Goal: Information Seeking & Learning: Learn about a topic

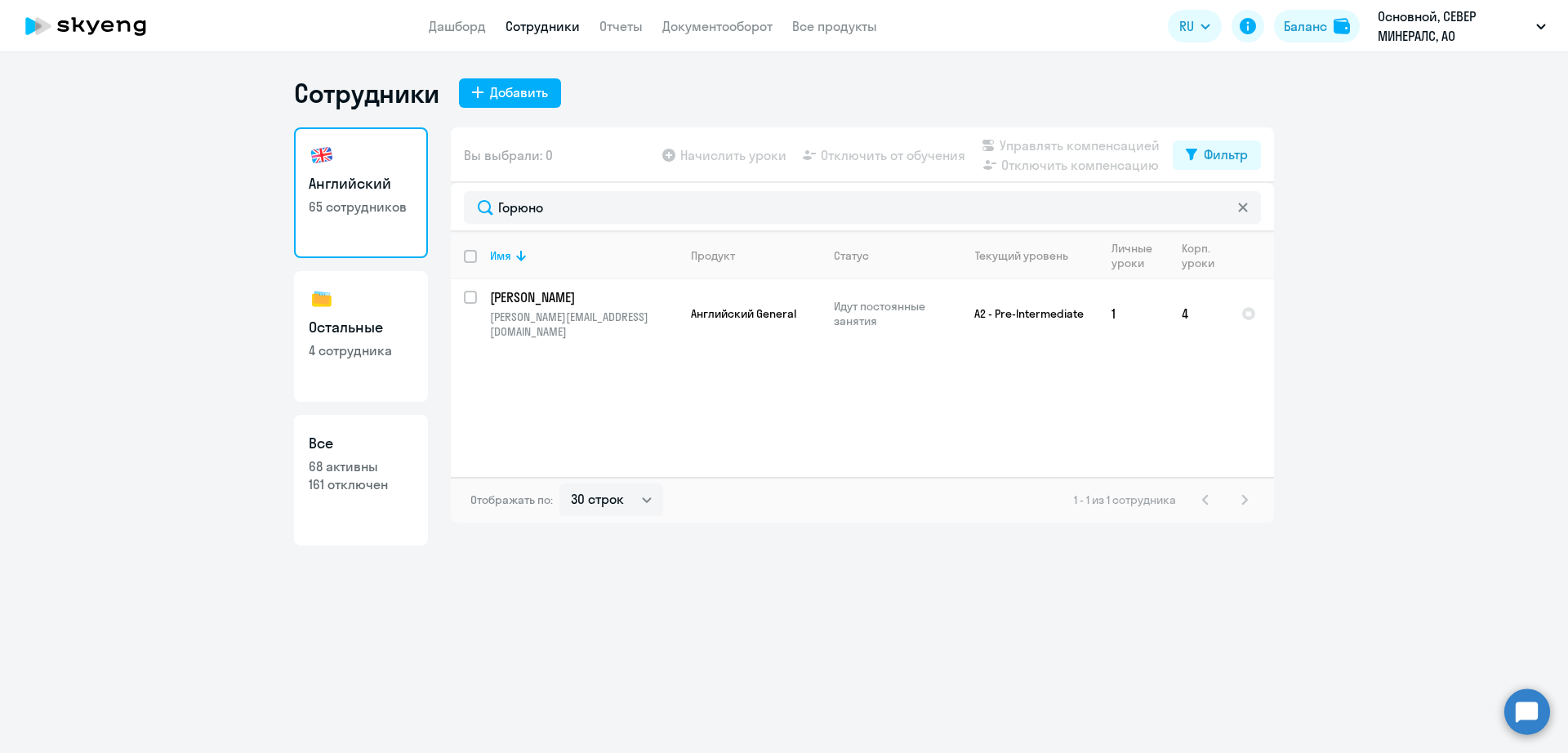
select select "30"
click at [623, 309] on p "[PERSON_NAME][EMAIL_ADDRESS][DOMAIN_NAME]" at bounding box center [583, 324] width 187 height 30
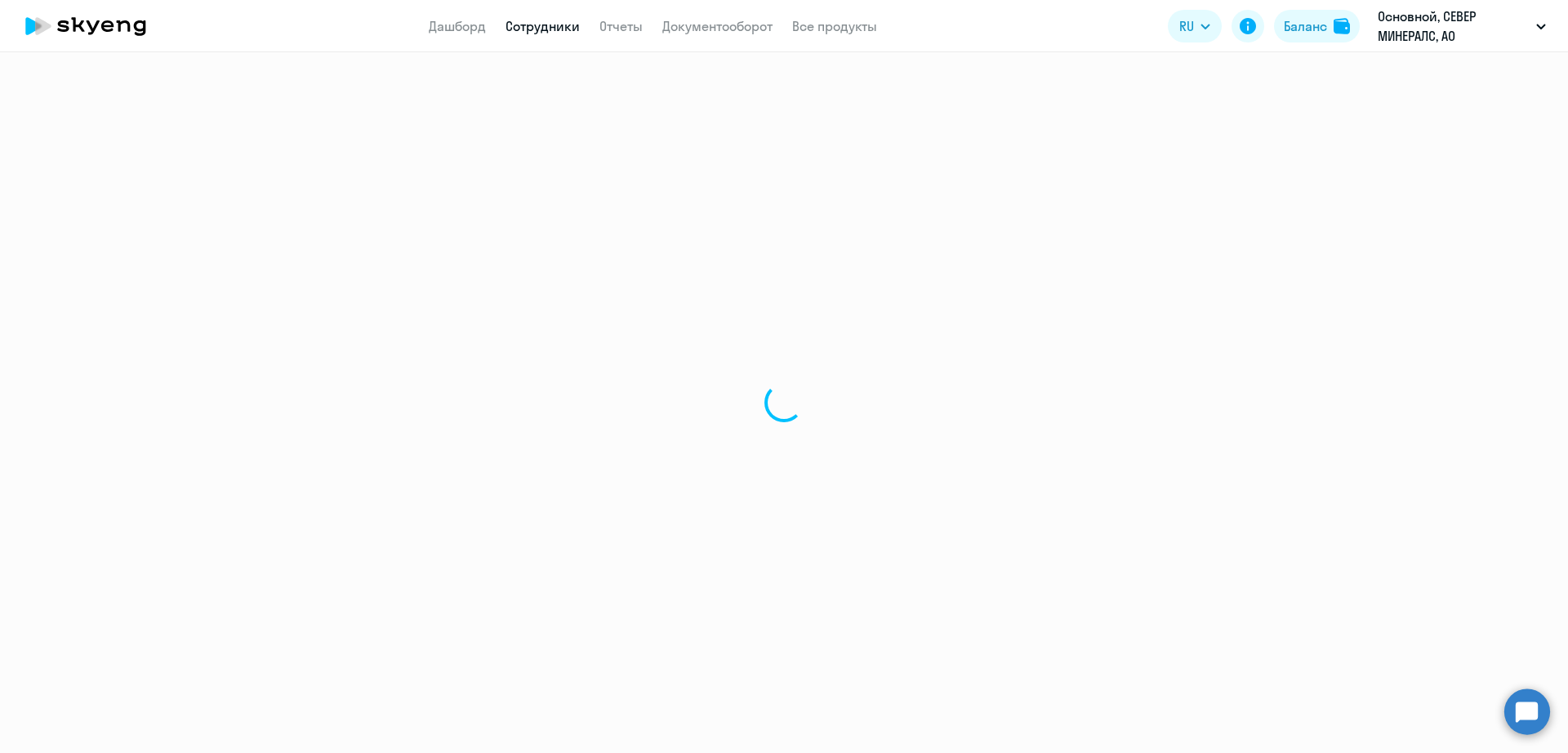
select select "english"
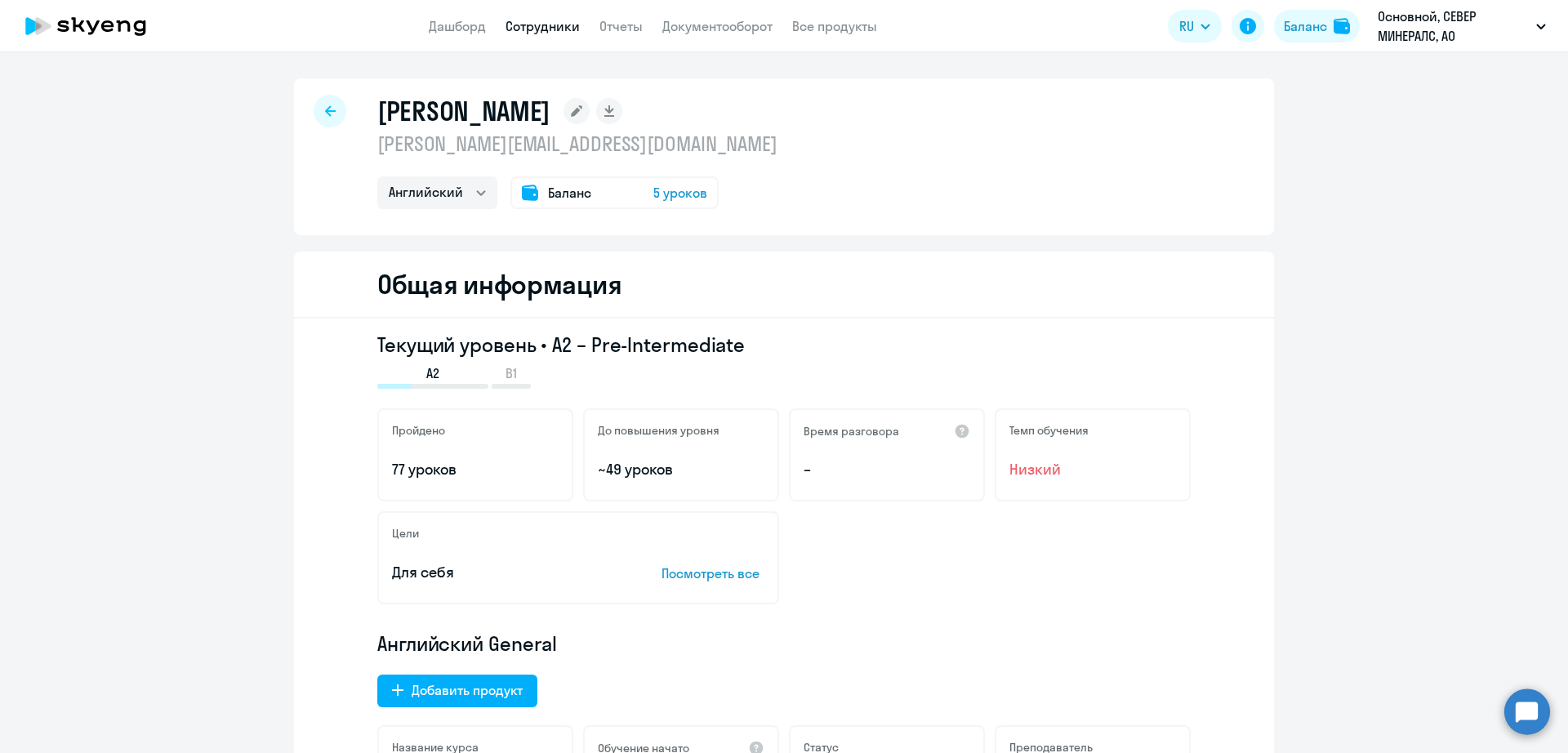
click at [531, 23] on link "Сотрудники" at bounding box center [542, 26] width 74 height 17
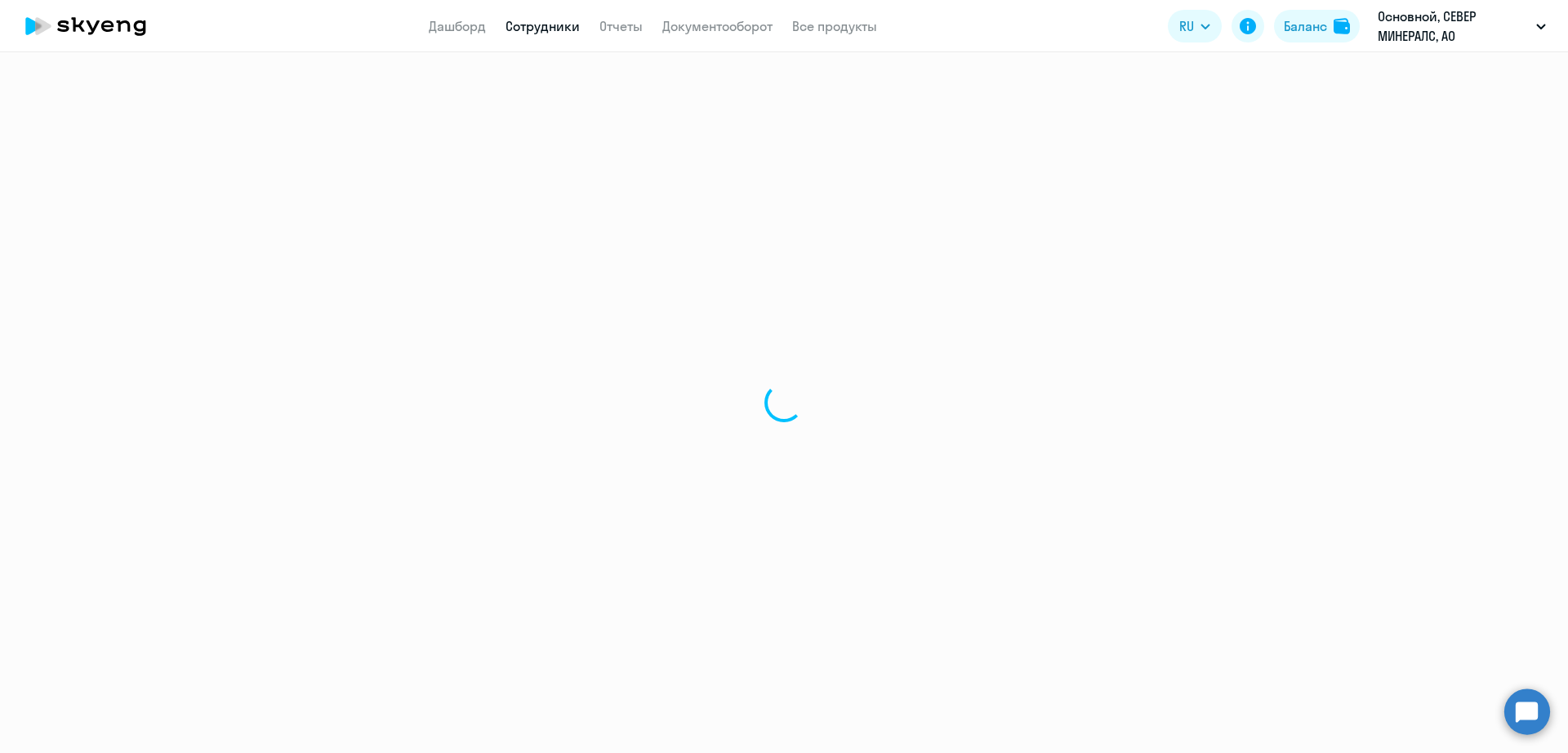
select select "30"
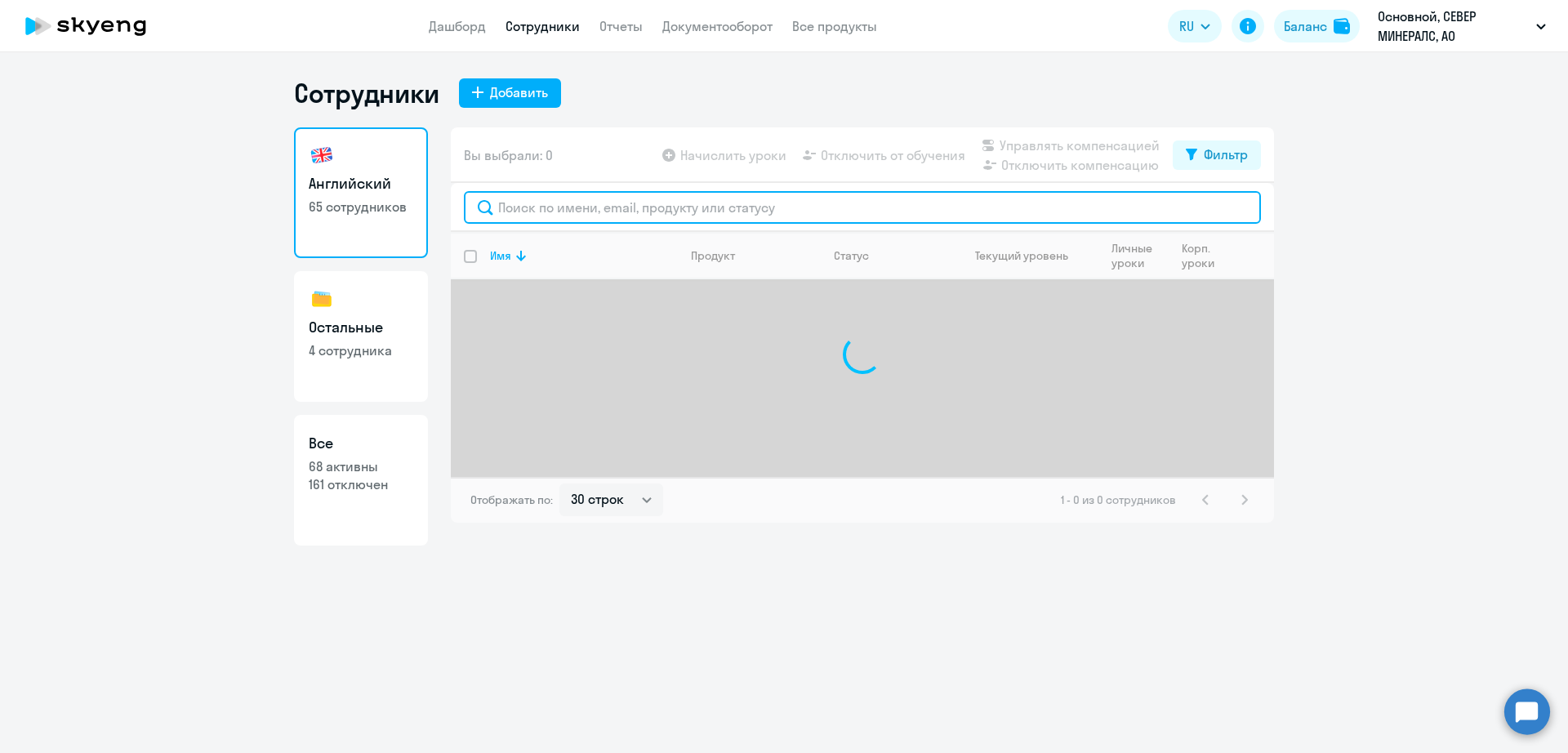
click at [579, 206] on input "text" at bounding box center [862, 207] width 797 height 32
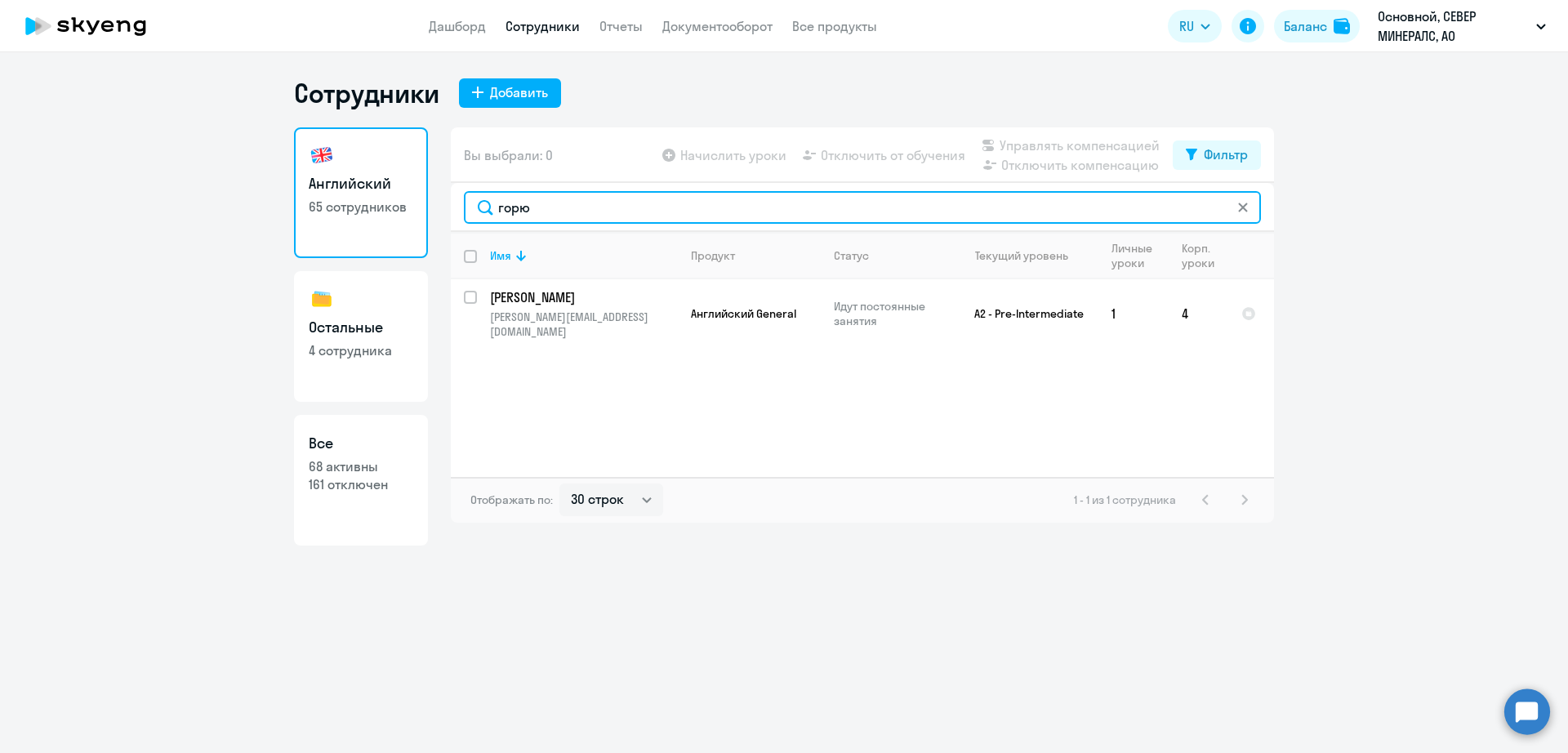
type input "горю"
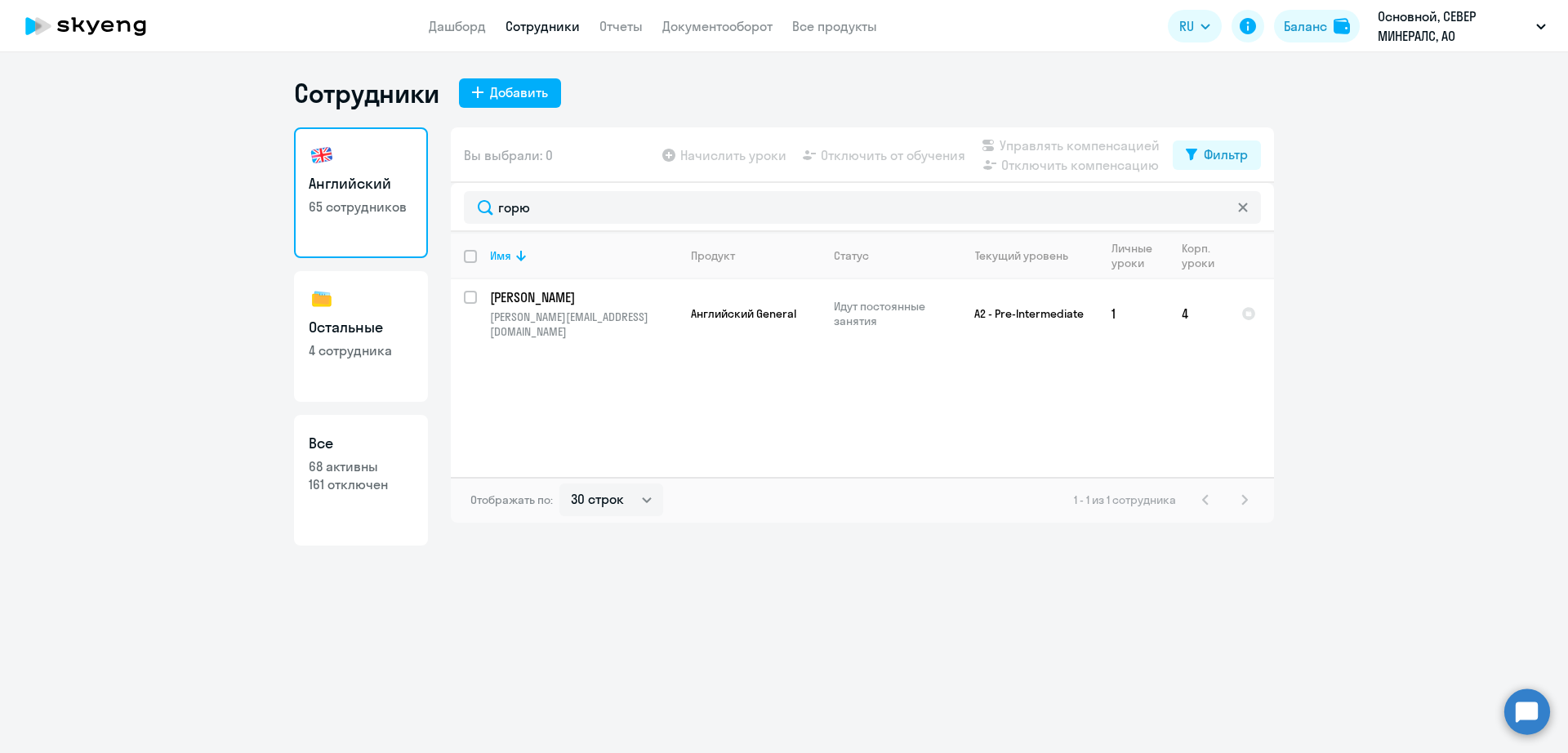
click at [535, 22] on link "Сотрудники" at bounding box center [542, 26] width 74 height 17
click at [526, 32] on link "Сотрудники" at bounding box center [542, 26] width 74 height 17
click at [451, 30] on link "Дашборд" at bounding box center [458, 26] width 58 height 17
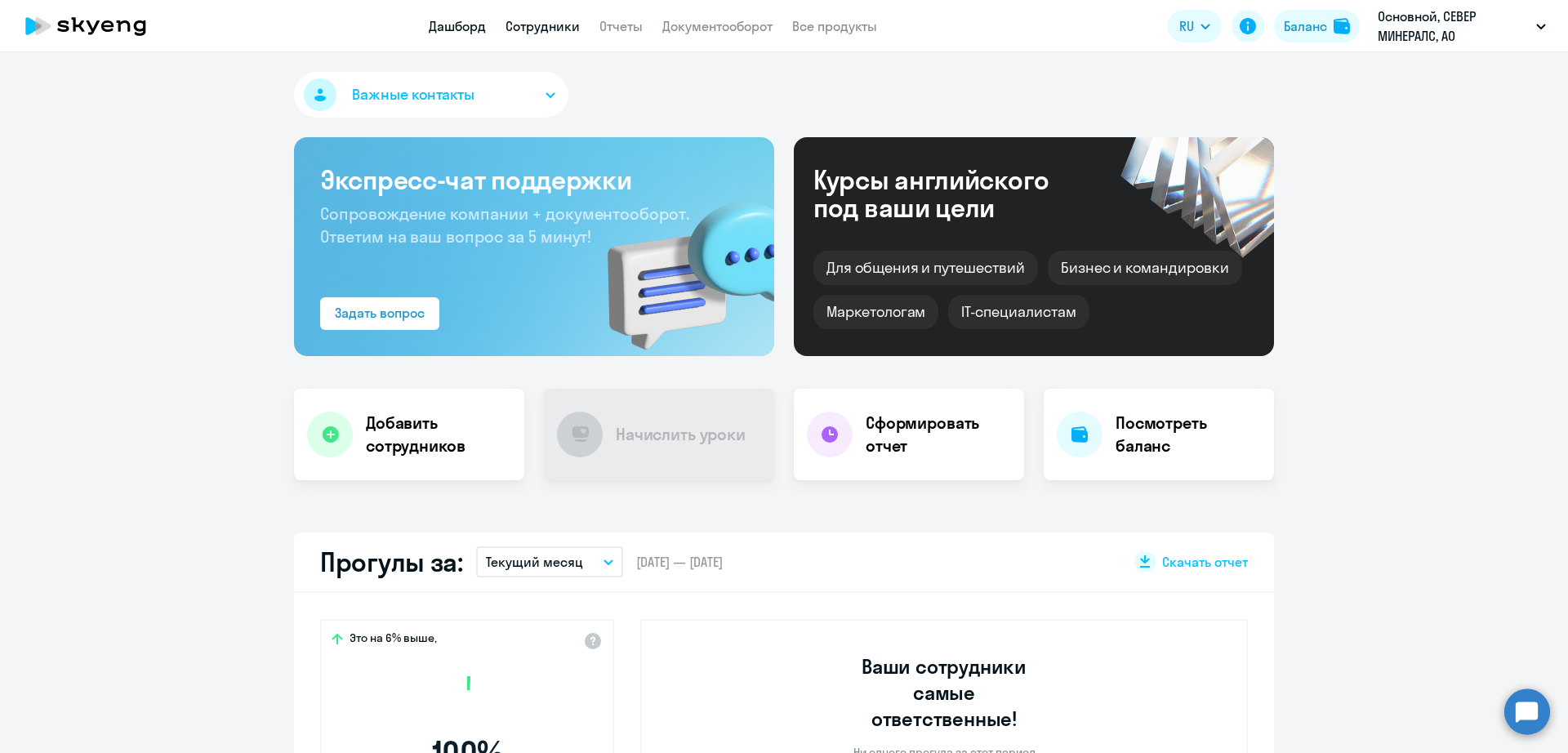
click at [536, 25] on link "Сотрудники" at bounding box center [542, 26] width 74 height 17
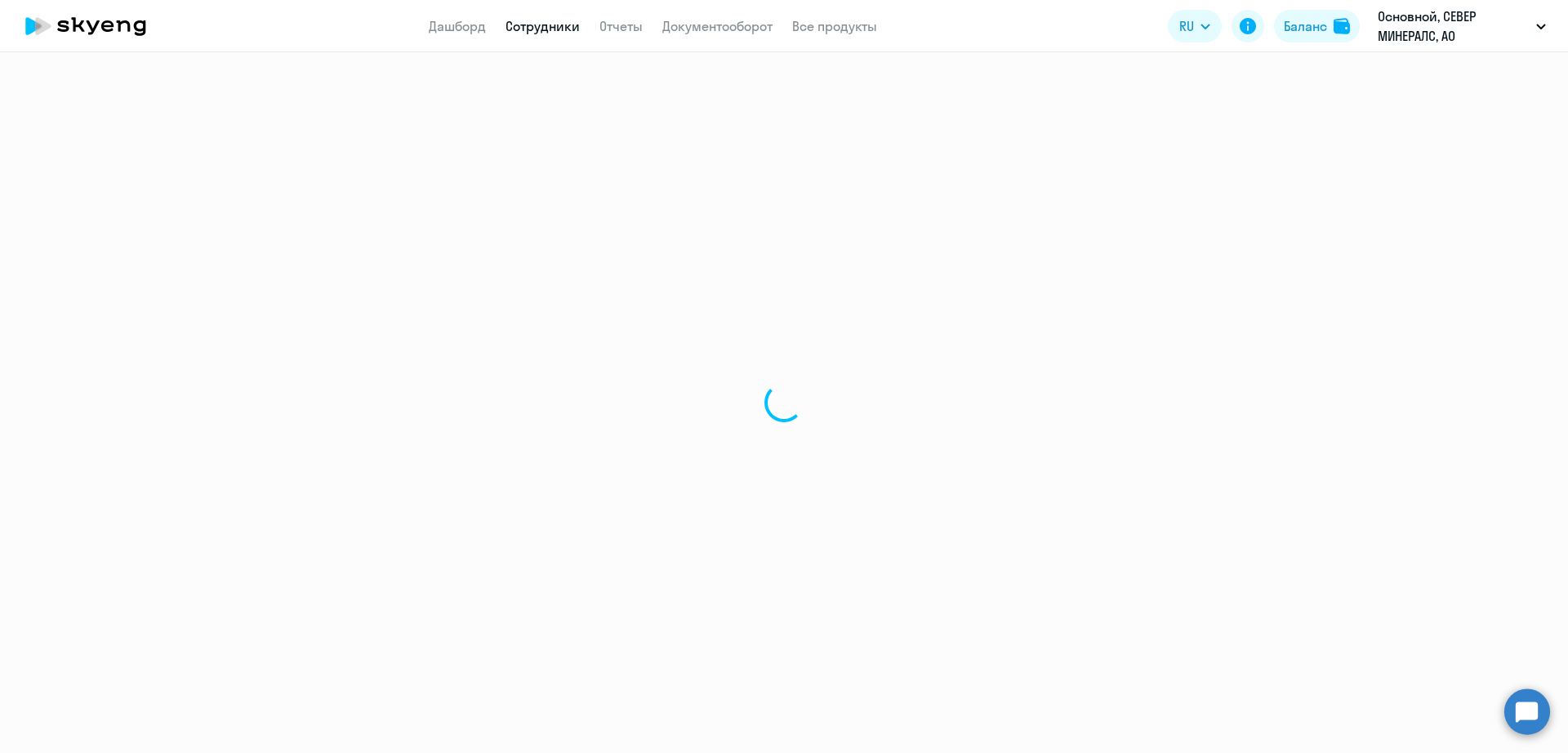
select select "30"
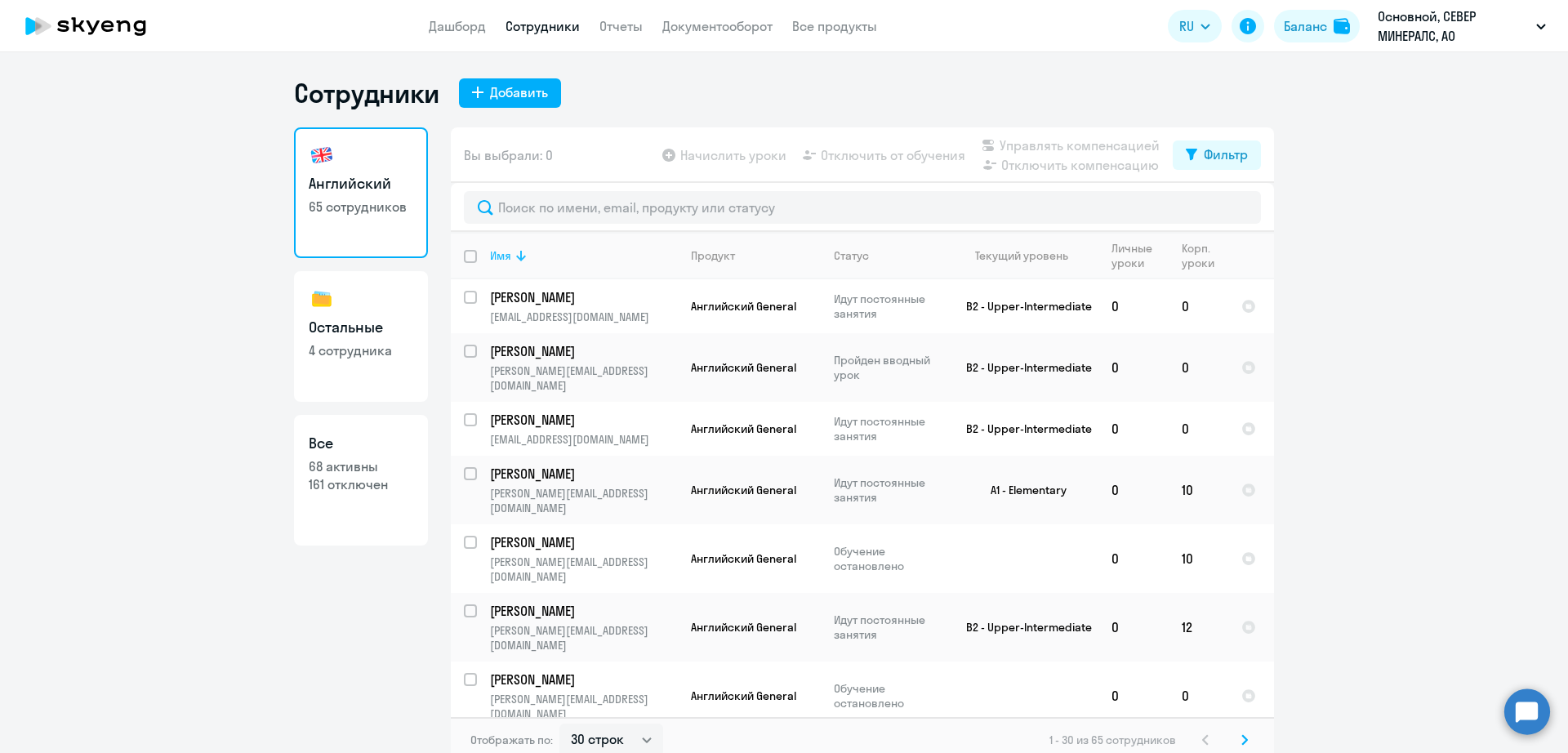
click at [493, 253] on div "Имя" at bounding box center [500, 255] width 21 height 15
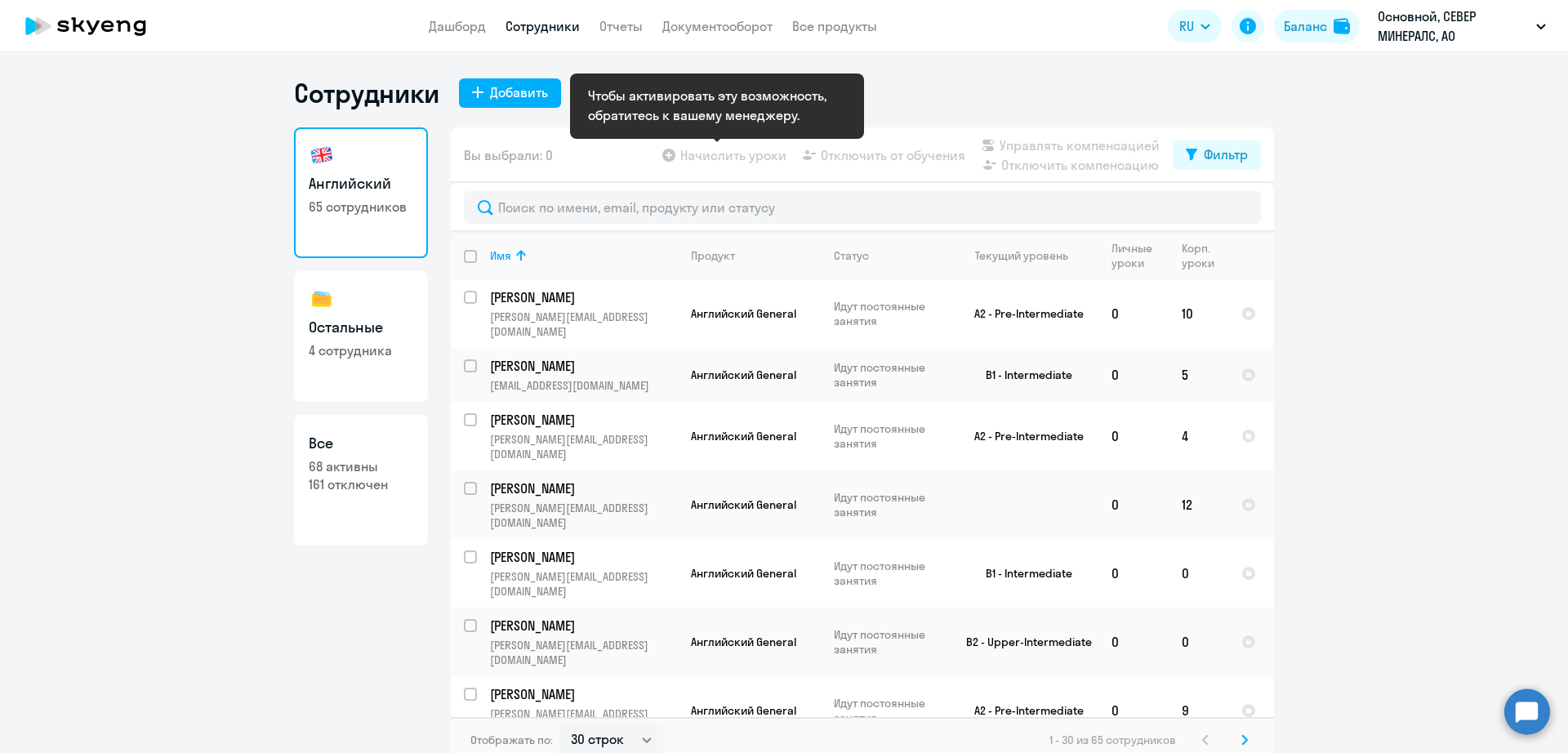
click at [753, 152] on app-table-action-button "Начислить уроки" at bounding box center [723, 155] width 127 height 19
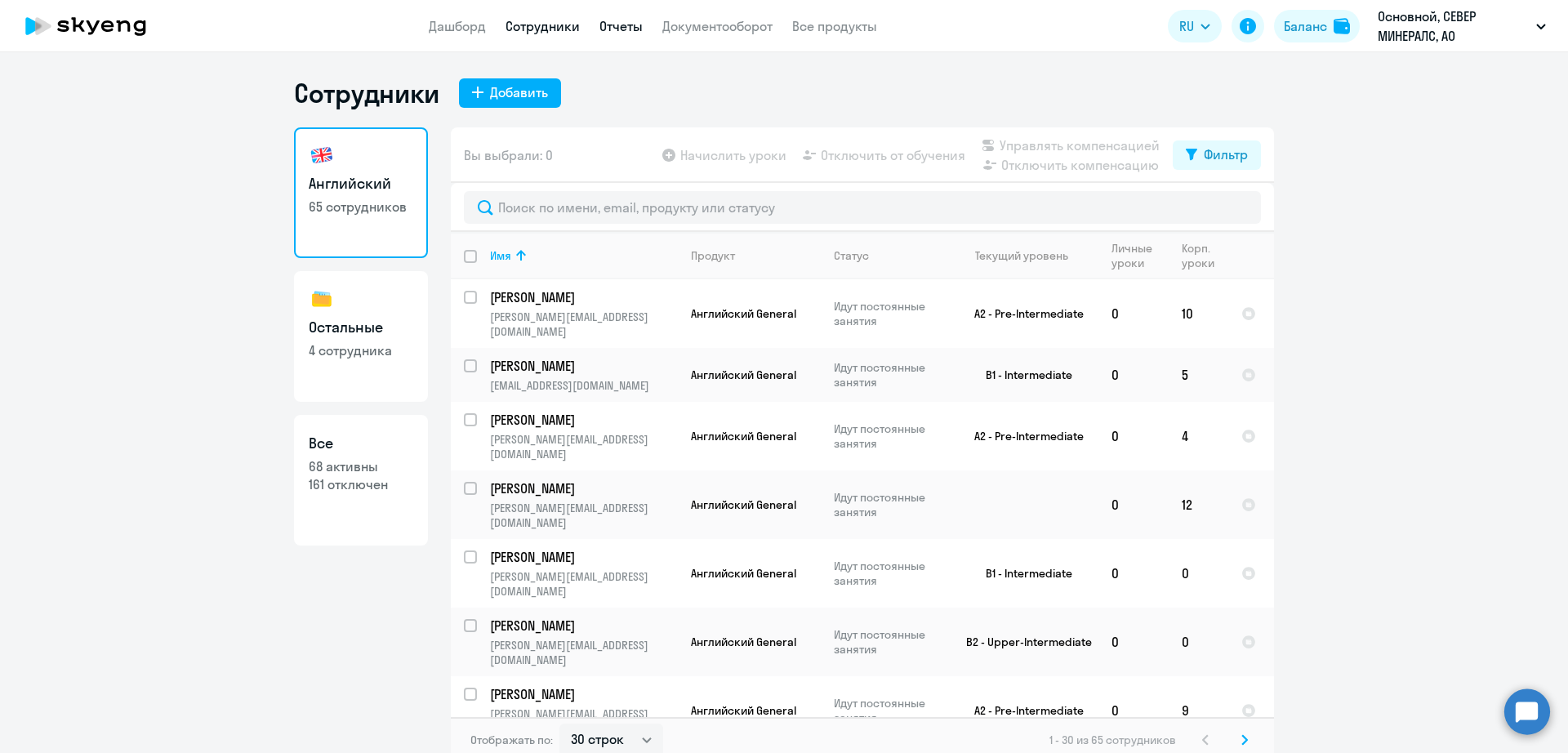
click at [635, 29] on link "Отчеты" at bounding box center [621, 26] width 44 height 17
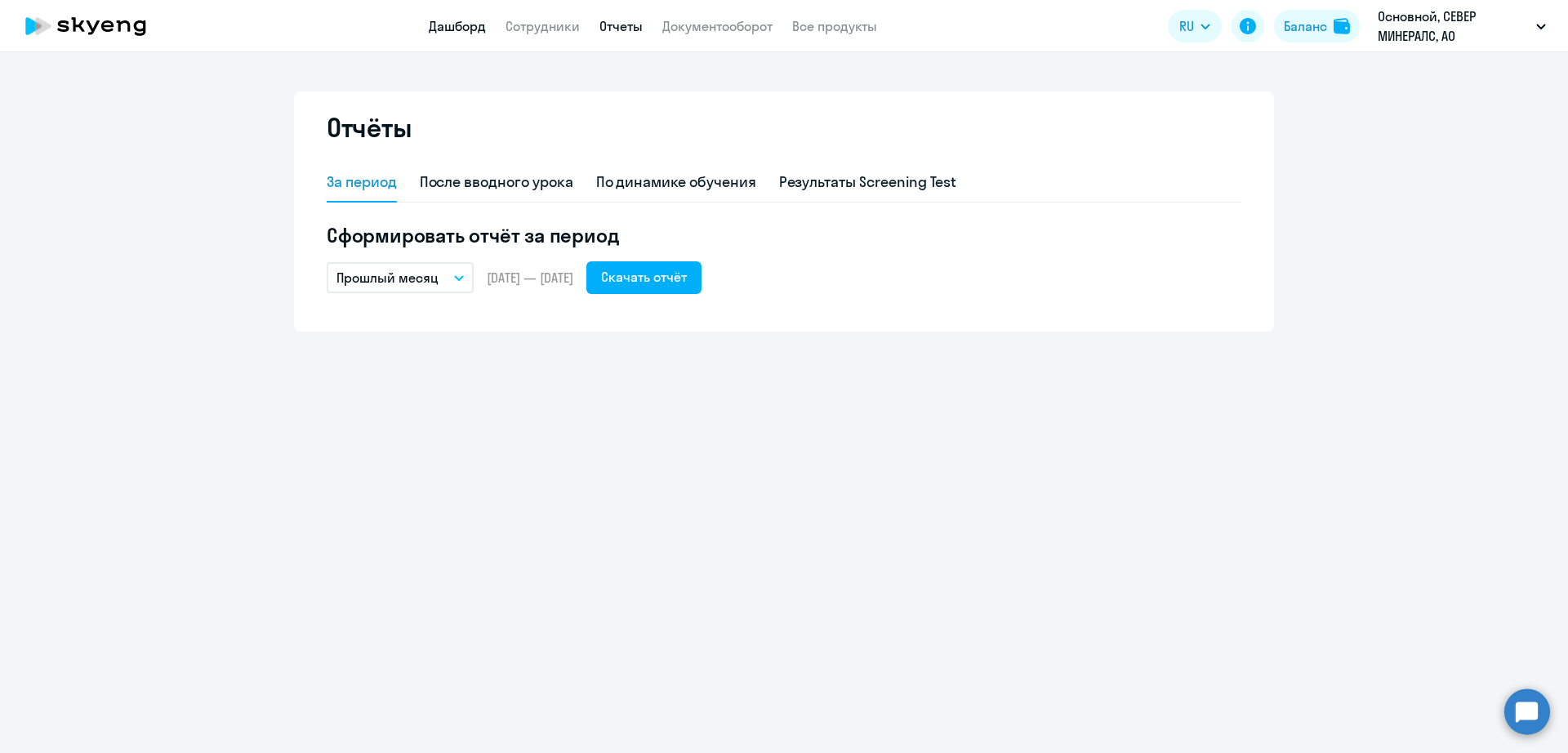
click at [477, 19] on link "Дашборд" at bounding box center [458, 26] width 58 height 17
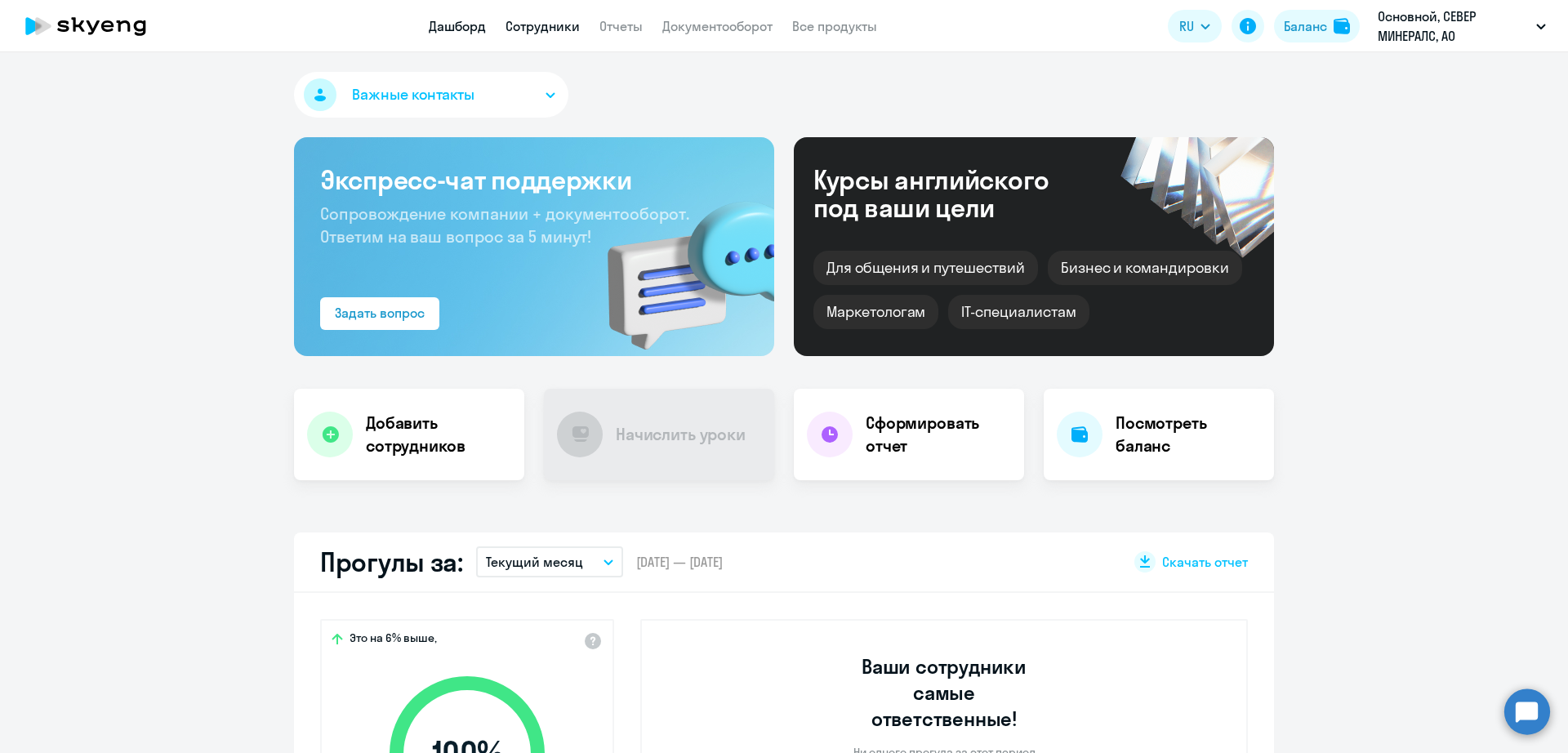
click at [515, 24] on link "Сотрудники" at bounding box center [542, 26] width 74 height 17
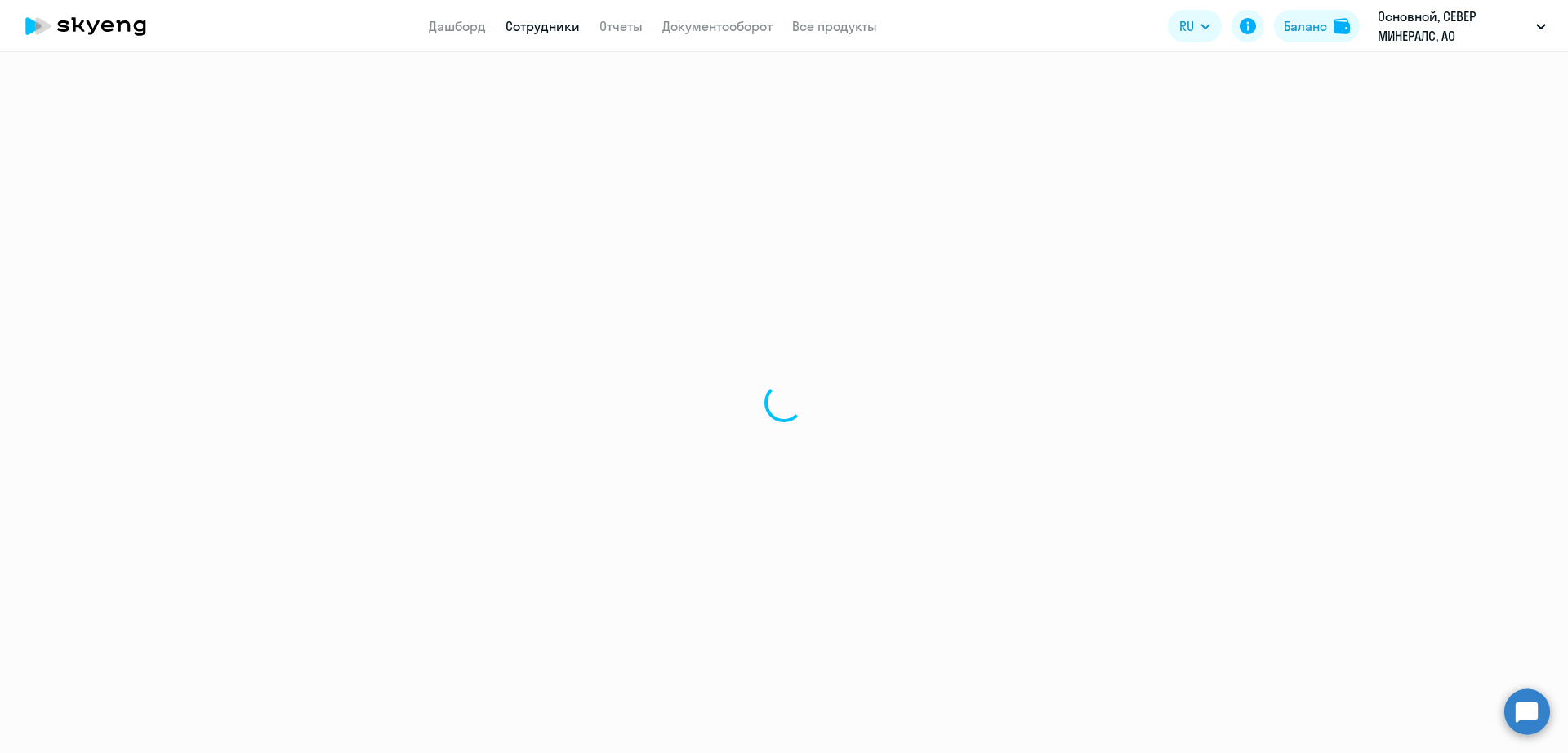
select select "30"
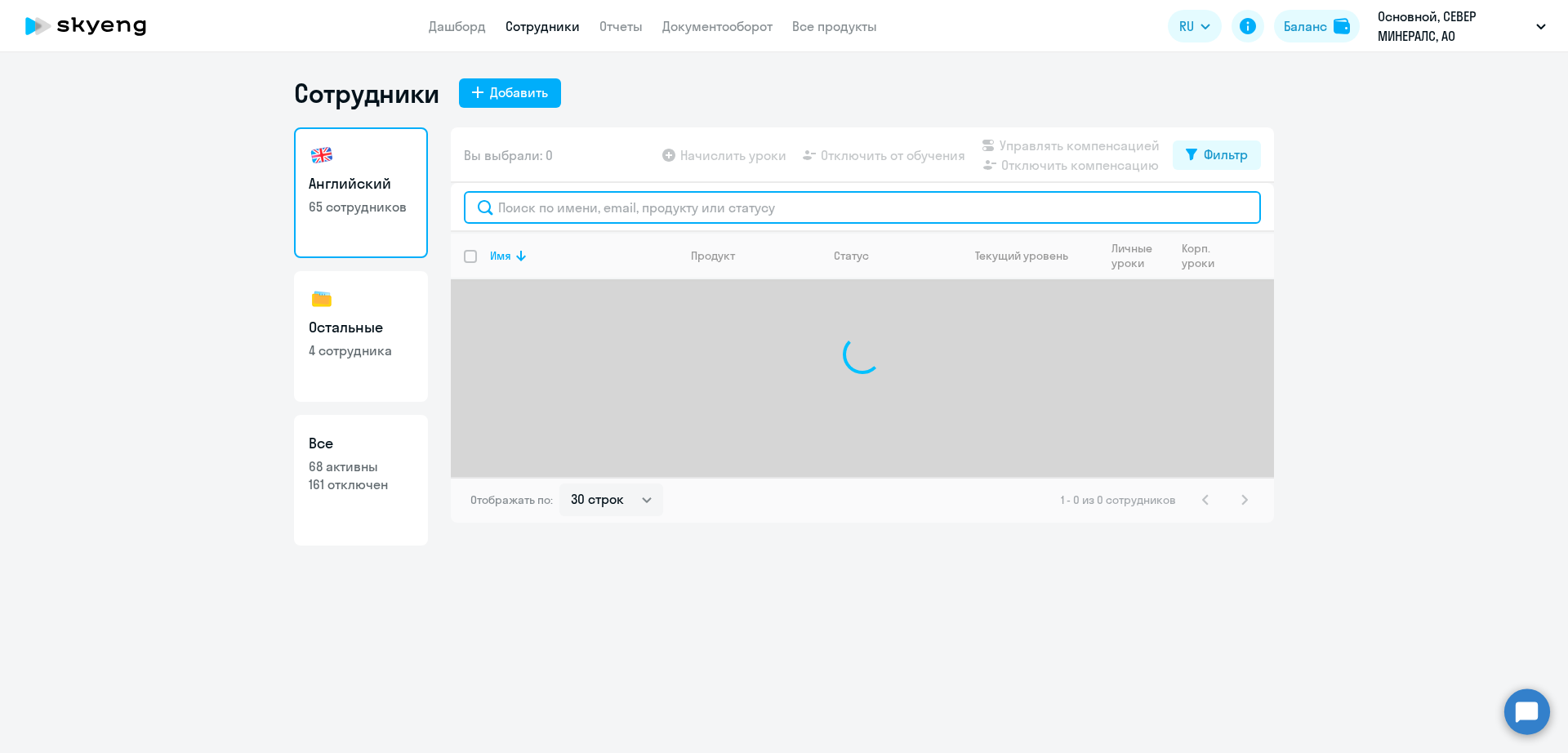
click at [571, 210] on input "text" at bounding box center [862, 207] width 797 height 32
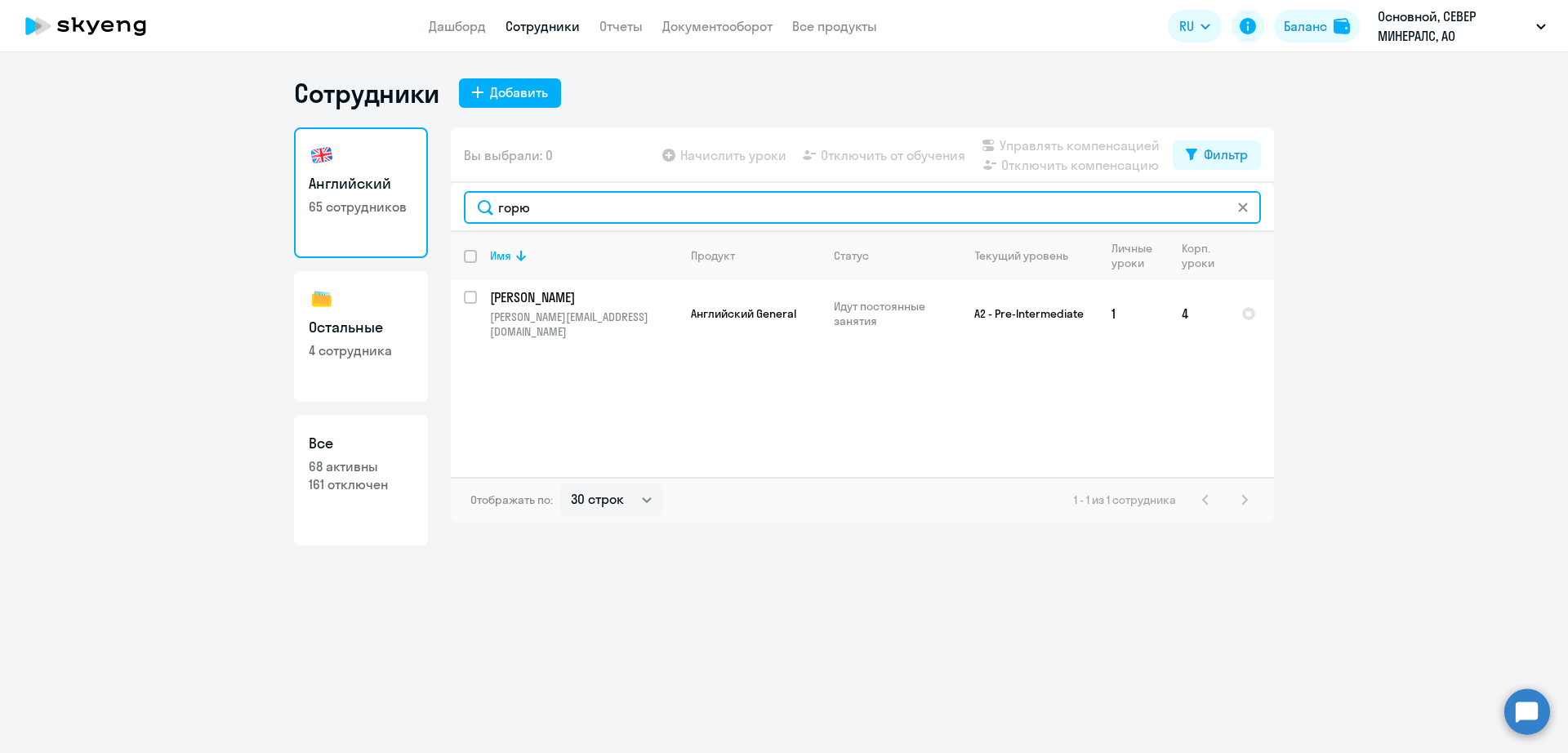
type input "горю"
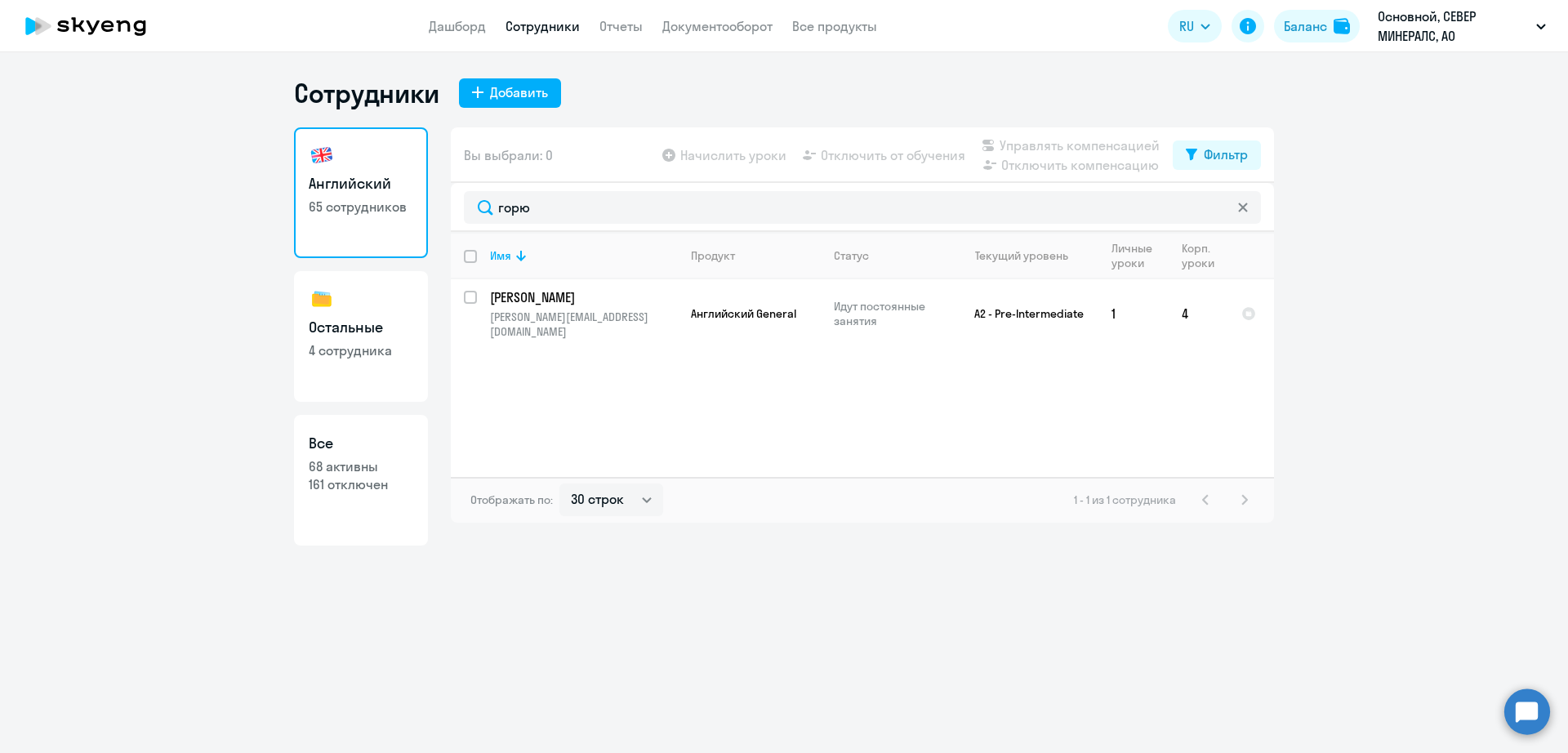
click at [529, 699] on div "Сотрудники Добавить Английский 65 сотрудников Остальные 4 сотрудника Все 68 акт…" at bounding box center [784, 403] width 1568 height 701
click at [472, 33] on link "Дашборд" at bounding box center [458, 26] width 58 height 17
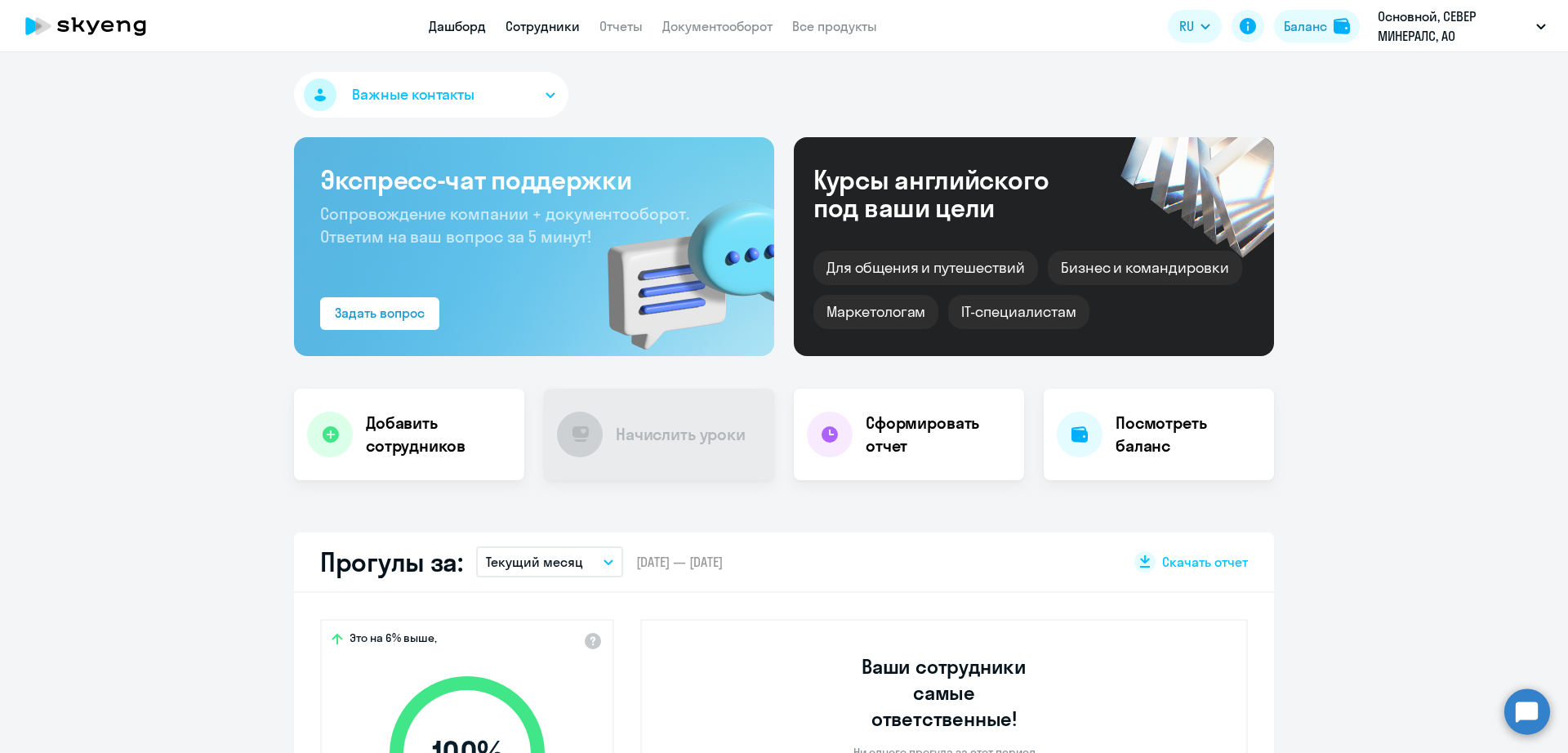
click at [543, 31] on link "Сотрудники" at bounding box center [542, 26] width 74 height 17
select select "30"
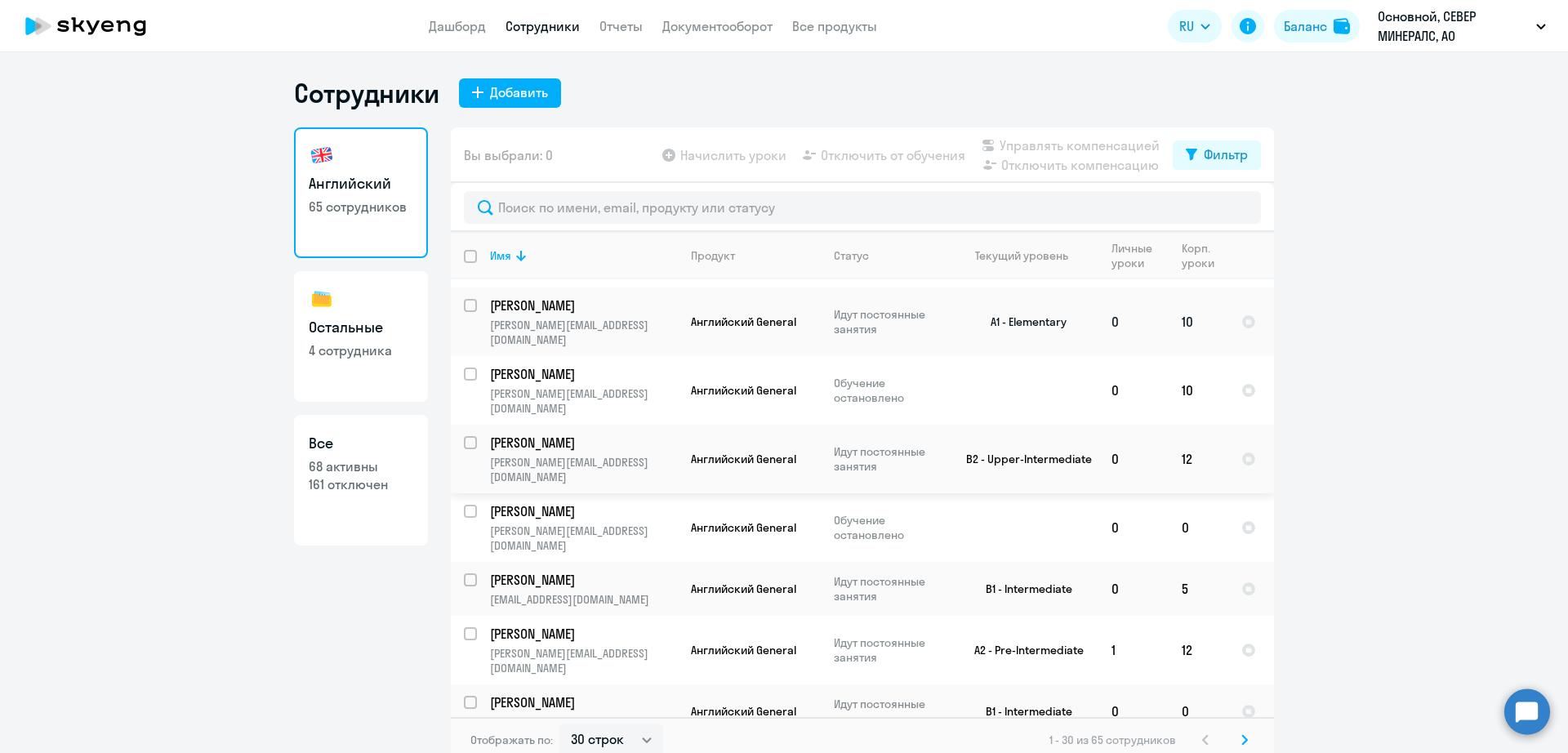
scroll to position [204, 0]
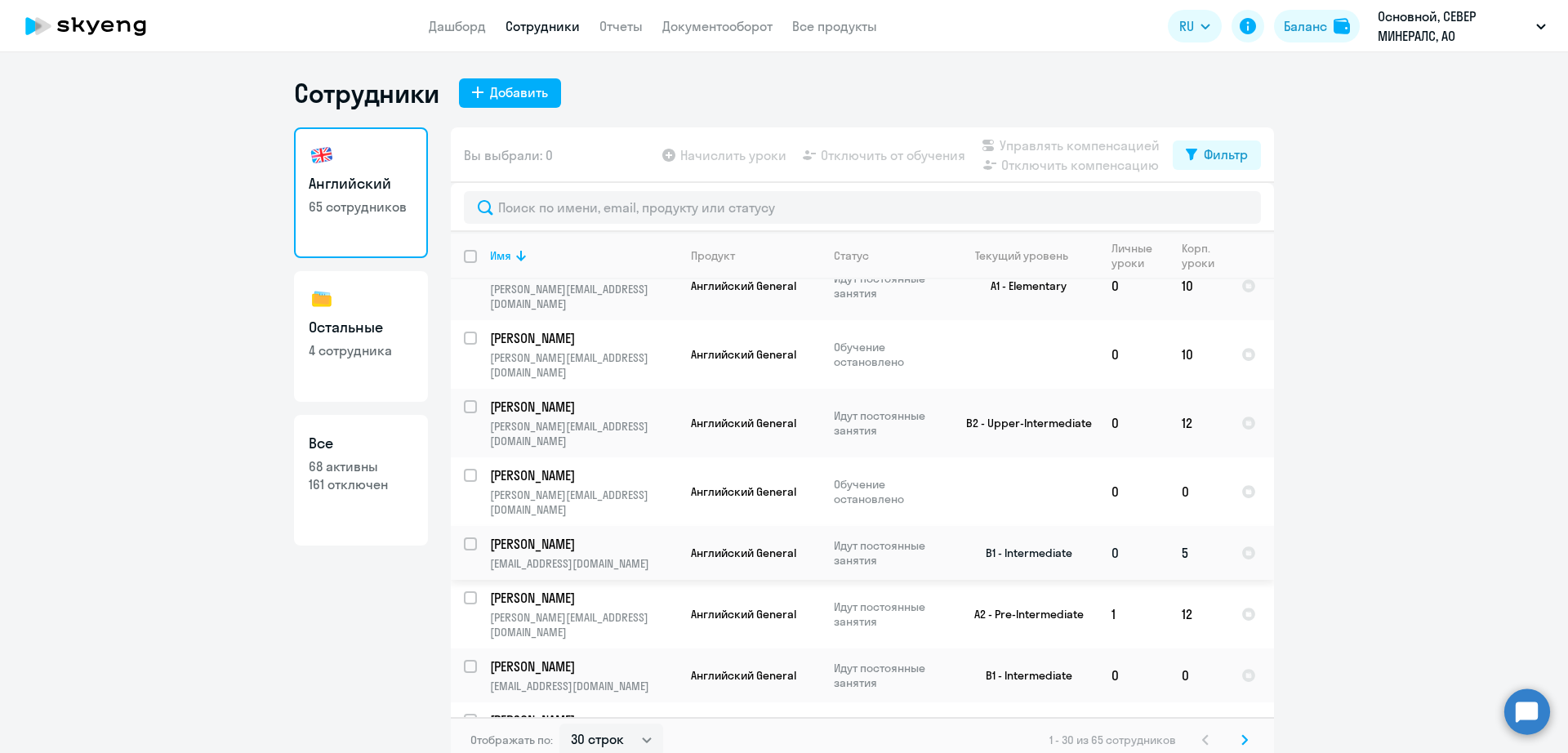
click at [626, 535] on p "[PERSON_NAME]" at bounding box center [582, 544] width 185 height 18
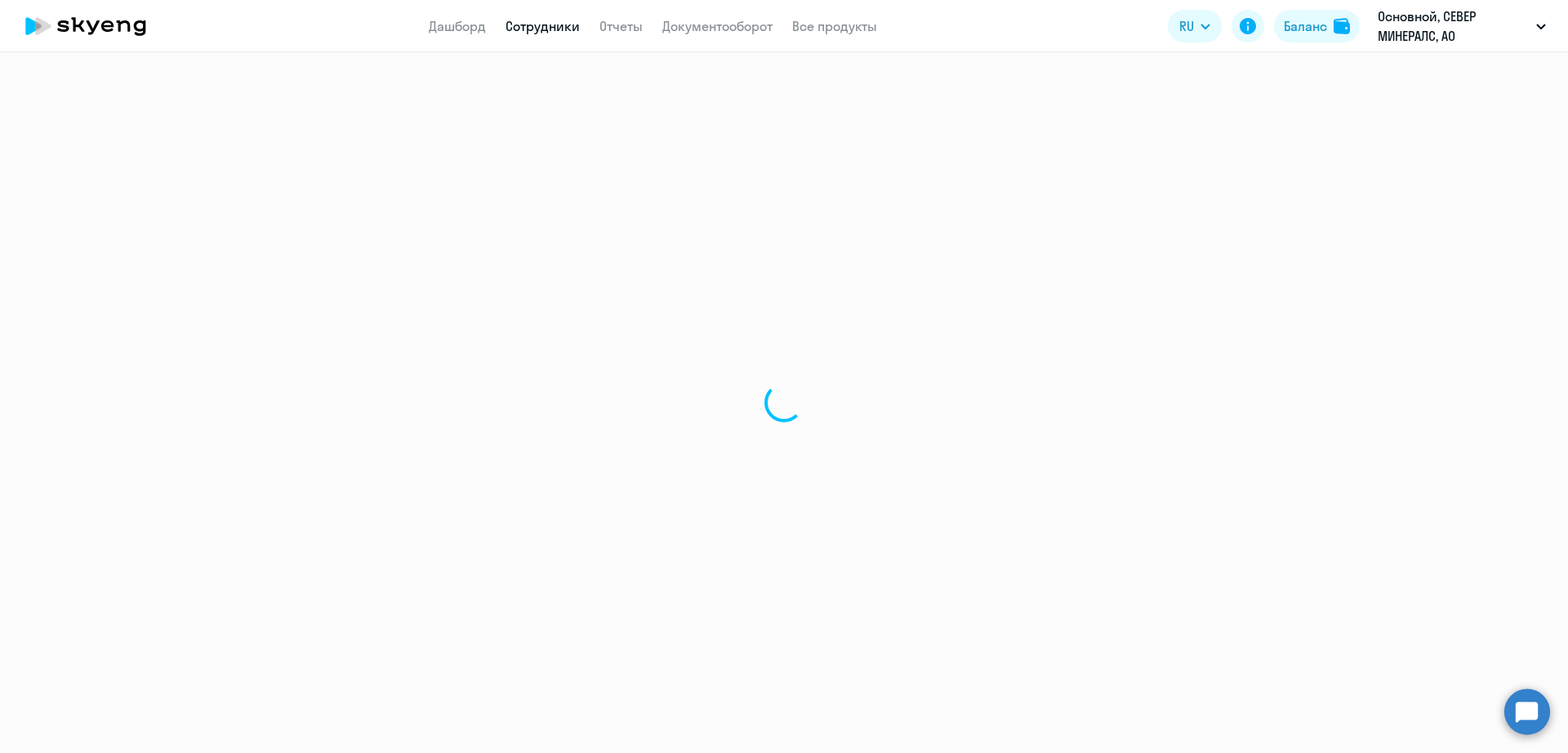
select select "english"
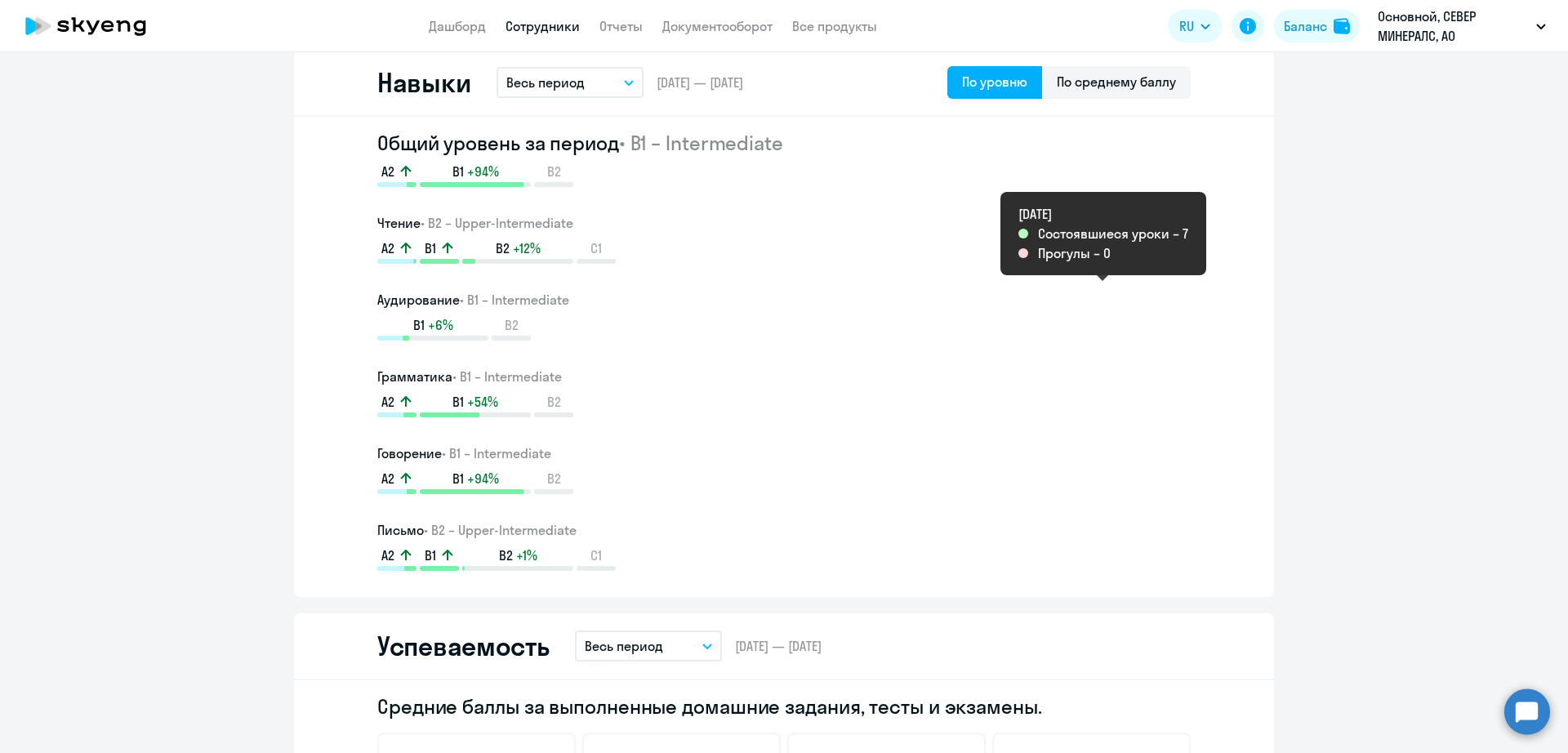
scroll to position [715, 0]
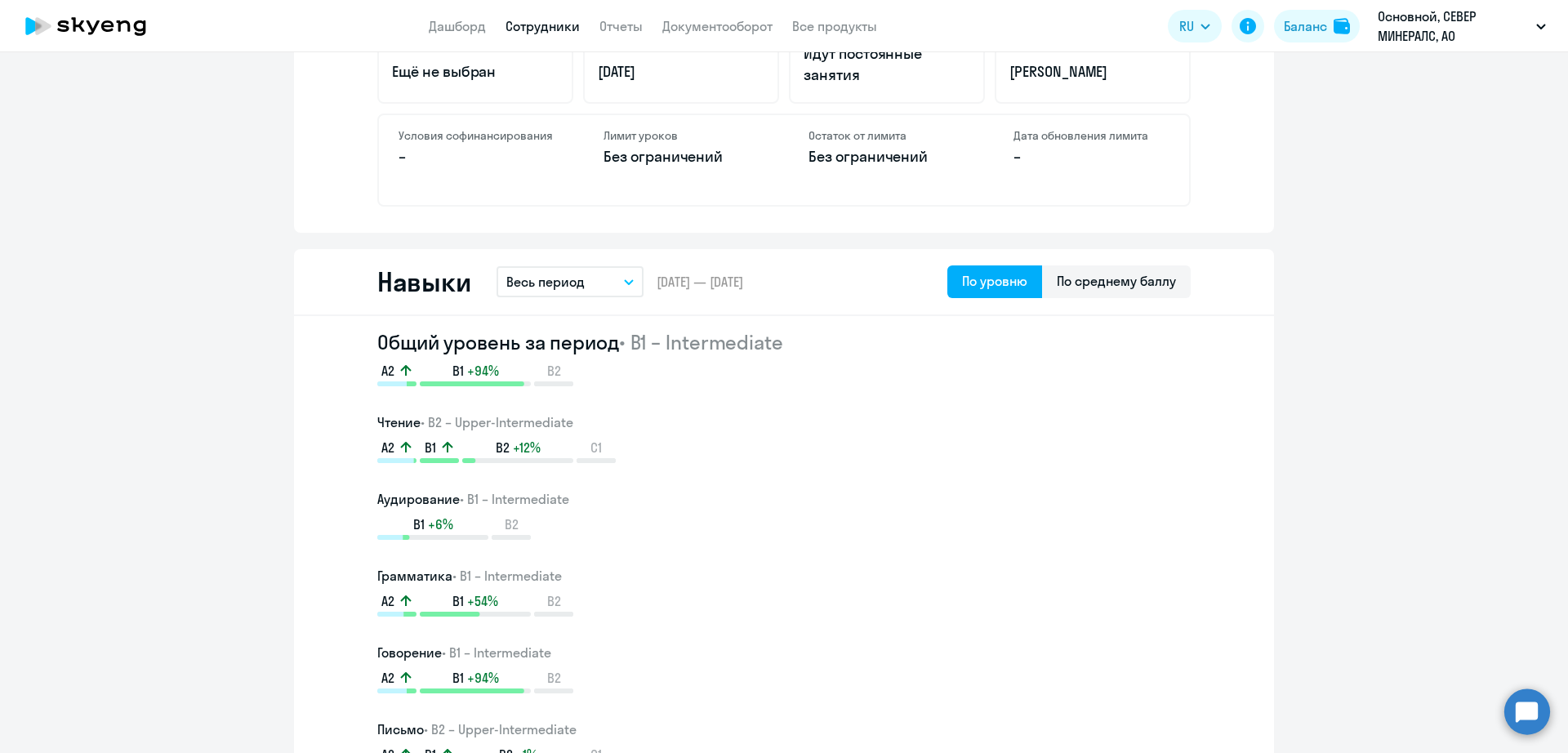
click at [554, 30] on link "Сотрудники" at bounding box center [542, 26] width 74 height 17
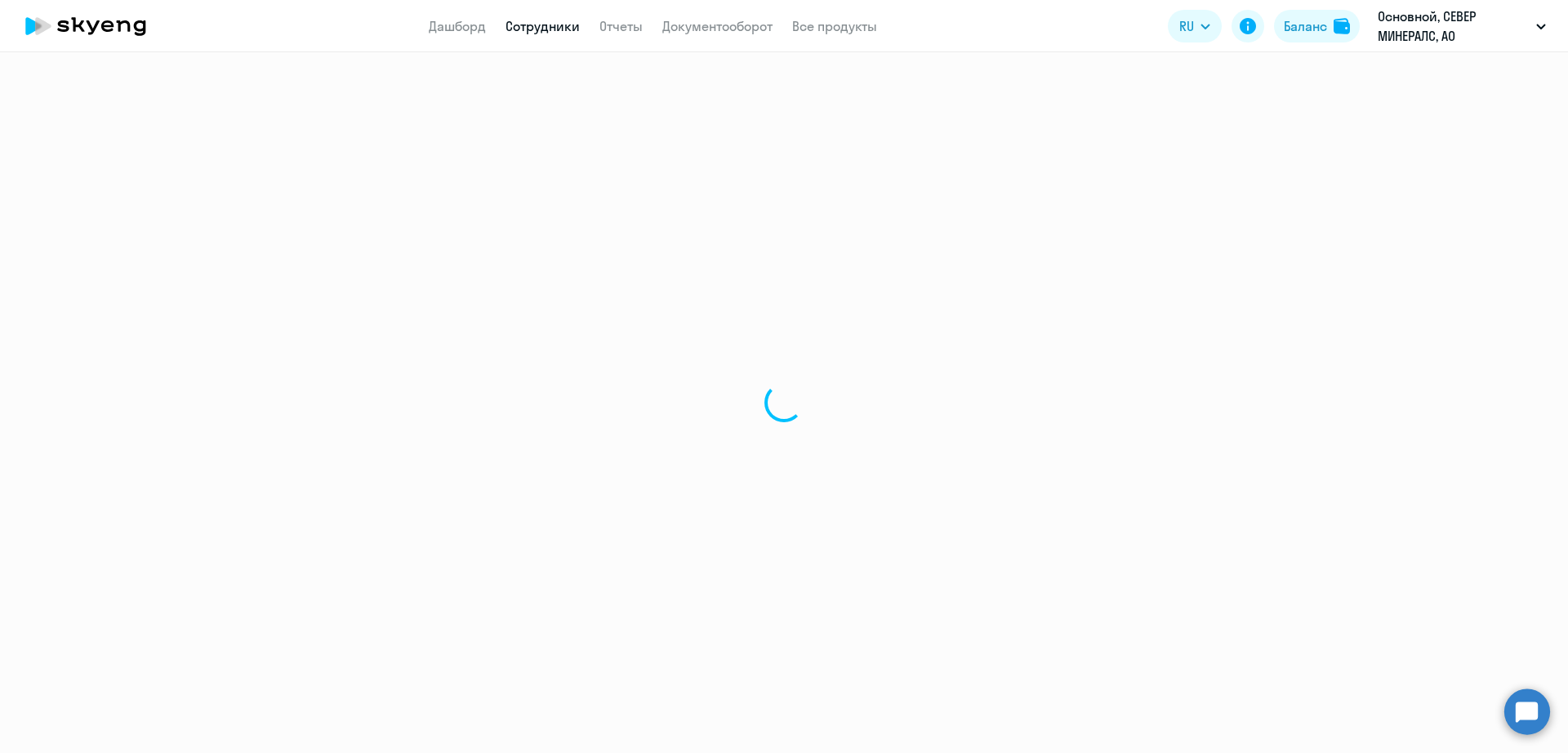
select select "30"
